Goal: Task Accomplishment & Management: Complete application form

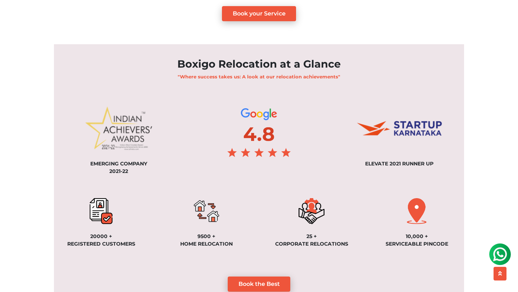
scroll to position [463, 0]
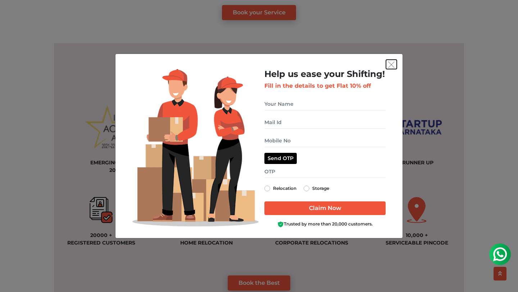
click at [389, 65] on img "get free quote dialog" at bounding box center [391, 65] width 6 height 6
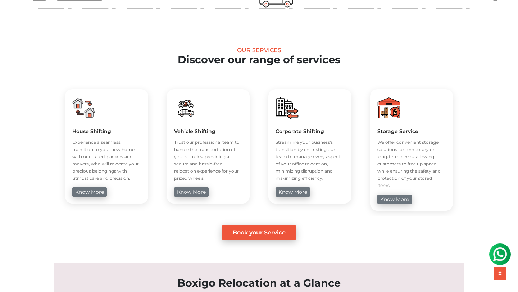
scroll to position [0, 0]
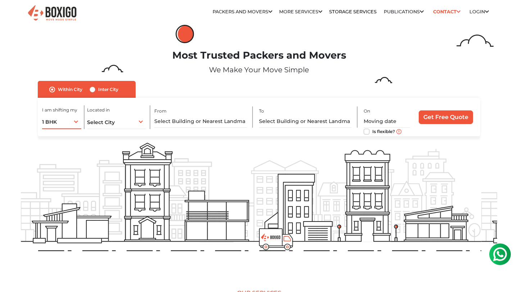
click at [73, 124] on div "1 BHK 1 BHK 2 BHK 3 BHK 3 + BHK FEW ITEMS" at bounding box center [61, 121] width 39 height 15
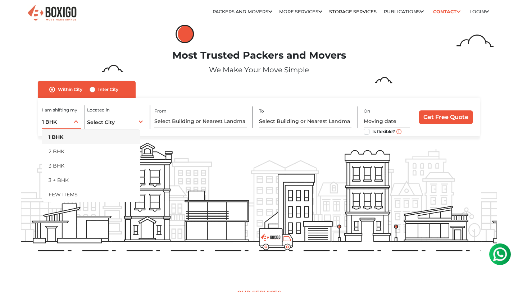
click at [73, 124] on div "1 BHK 1 BHK 2 BHK 3 BHK 3 + BHK FEW ITEMS" at bounding box center [61, 121] width 39 height 15
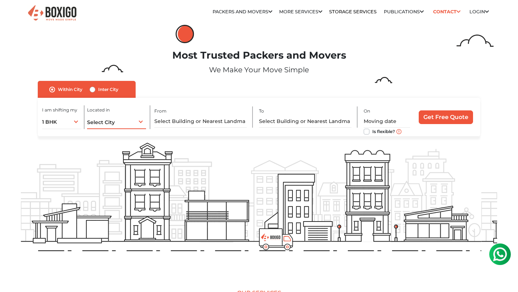
click at [122, 122] on div "Select City Select City [GEOGRAPHIC_DATA] [GEOGRAPHIC_DATA] [GEOGRAPHIC_DATA] […" at bounding box center [116, 121] width 59 height 15
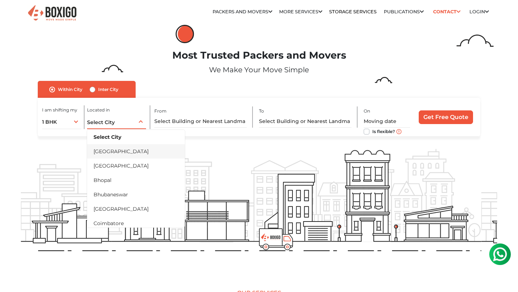
click at [113, 146] on li "[GEOGRAPHIC_DATA]" at bounding box center [136, 151] width 98 height 14
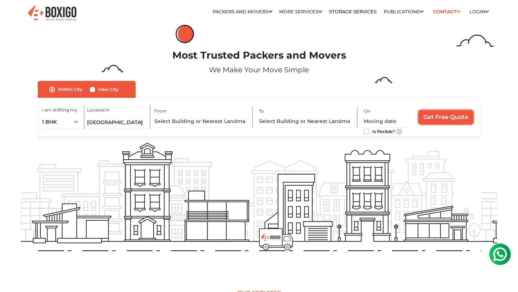
click at [443, 118] on input "Get Free Quote" at bounding box center [446, 118] width 54 height 14
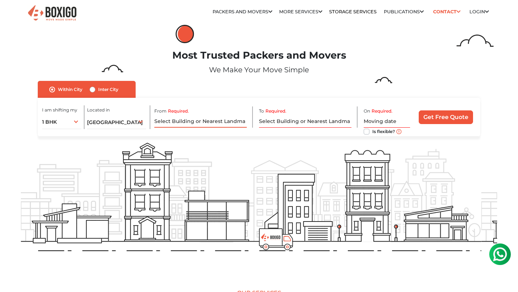
click at [214, 119] on input "Required." at bounding box center [200, 121] width 93 height 13
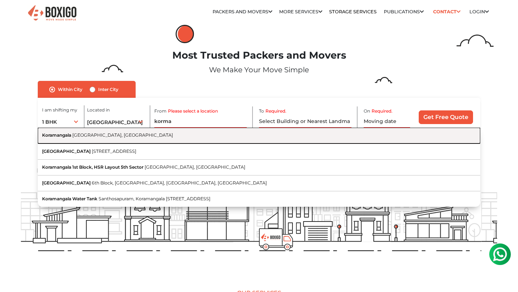
click at [194, 141] on button "Koramangala [GEOGRAPHIC_DATA], [GEOGRAPHIC_DATA]" at bounding box center [259, 136] width 443 height 16
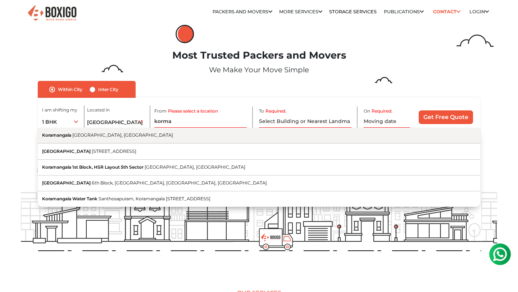
type input "[GEOGRAPHIC_DATA], [GEOGRAPHIC_DATA], [GEOGRAPHIC_DATA]"
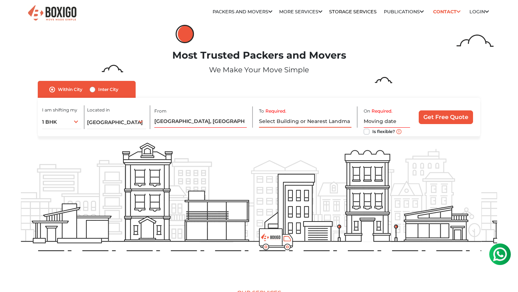
click at [290, 123] on input "Required." at bounding box center [305, 121] width 93 height 13
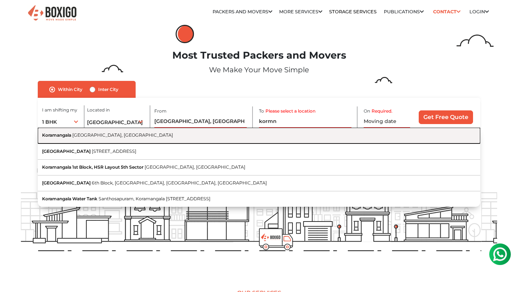
click at [210, 137] on button "Koramangala [GEOGRAPHIC_DATA], [GEOGRAPHIC_DATA]" at bounding box center [259, 136] width 443 height 16
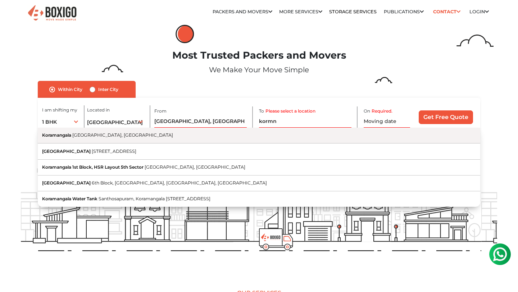
type input "[GEOGRAPHIC_DATA], [GEOGRAPHIC_DATA], [GEOGRAPHIC_DATA]"
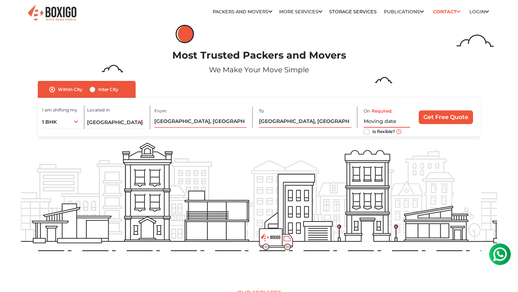
click at [388, 121] on input "text" at bounding box center [387, 121] width 47 height 13
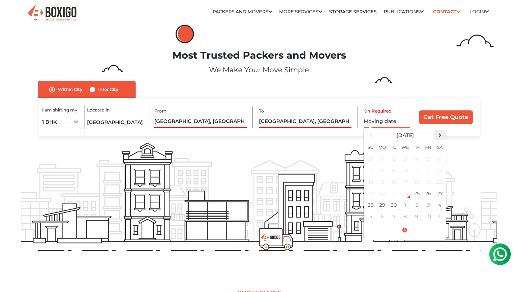
click at [441, 135] on span at bounding box center [440, 135] width 10 height 10
click at [429, 207] on td "31" at bounding box center [429, 205] width 12 height 12
type input "[DATE] 12:00 AM"
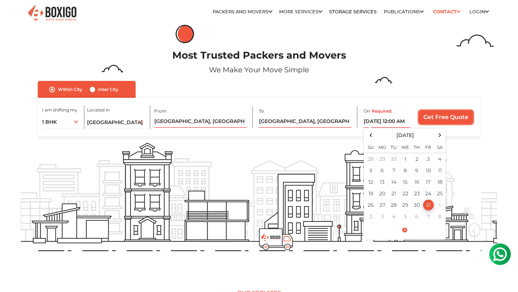
click at [461, 119] on input "Get Free Quote" at bounding box center [446, 118] width 54 height 14
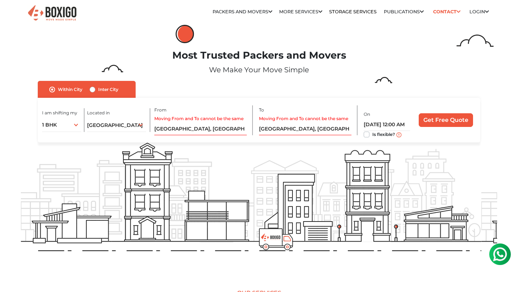
click at [373, 136] on label "Is flexible?" at bounding box center [384, 134] width 23 height 8
click at [365, 136] on input "Is flexible?" at bounding box center [367, 133] width 6 height 7
checkbox input "true"
click at [444, 117] on input "Get Free Quote" at bounding box center [446, 120] width 54 height 14
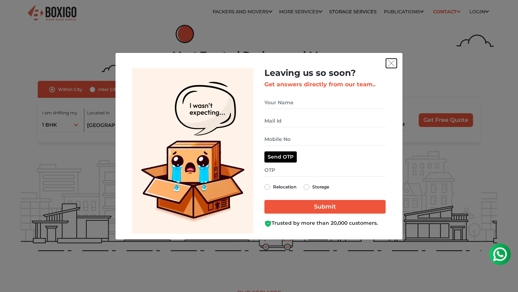
click at [393, 63] on img "get free quote dialog" at bounding box center [391, 63] width 6 height 6
